Goal: Information Seeking & Learning: Learn about a topic

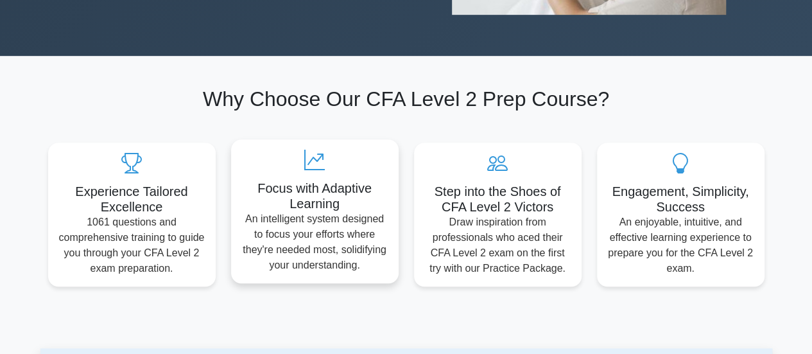
scroll to position [193, 0]
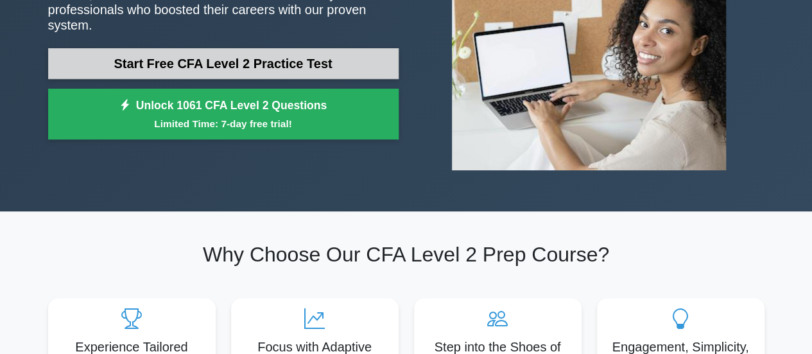
click at [216, 58] on link "Start Free CFA Level 2 Practice Test" at bounding box center [223, 63] width 350 height 31
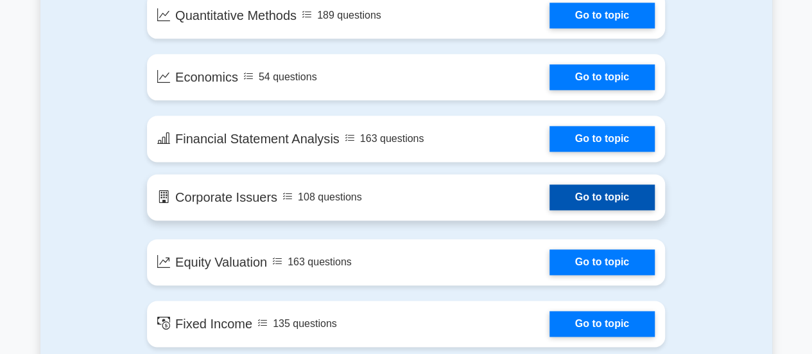
scroll to position [834, 0]
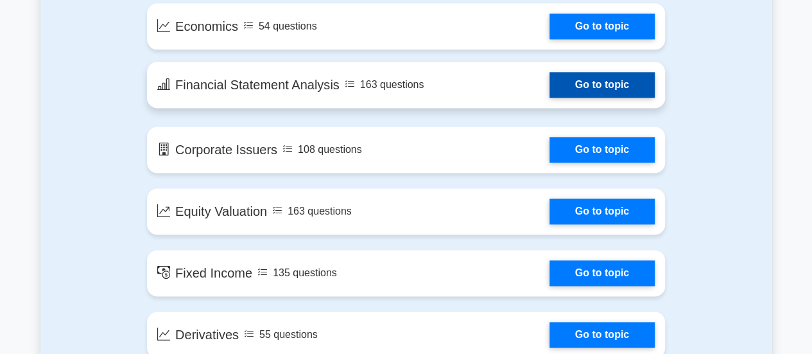
click at [549, 91] on link "Go to topic" at bounding box center [601, 85] width 105 height 26
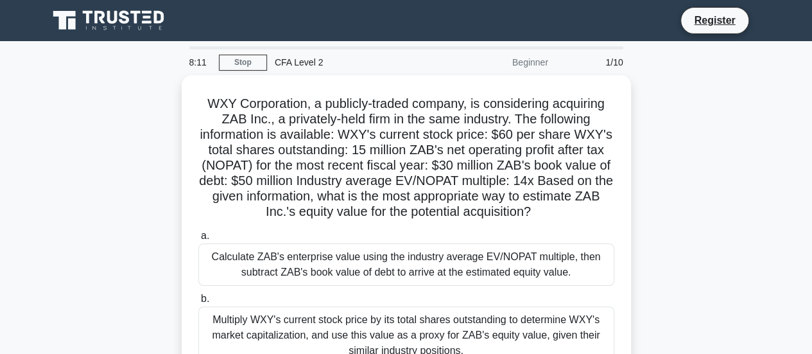
click at [295, 66] on div "CFA Level 2" at bounding box center [355, 62] width 177 height 26
click at [234, 63] on link "Stop" at bounding box center [243, 63] width 48 height 16
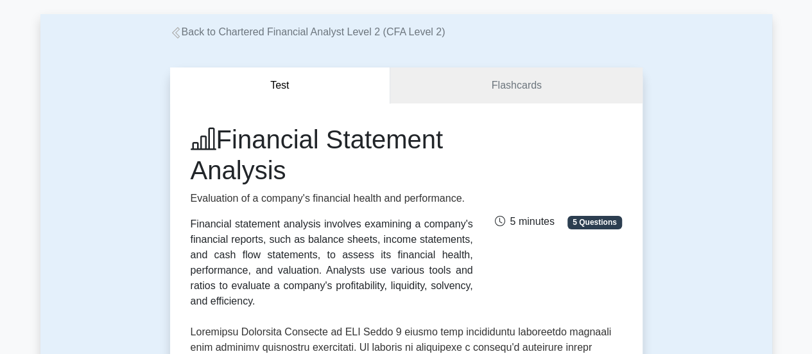
scroll to position [193, 0]
